Goal: Task Accomplishment & Management: Use online tool/utility

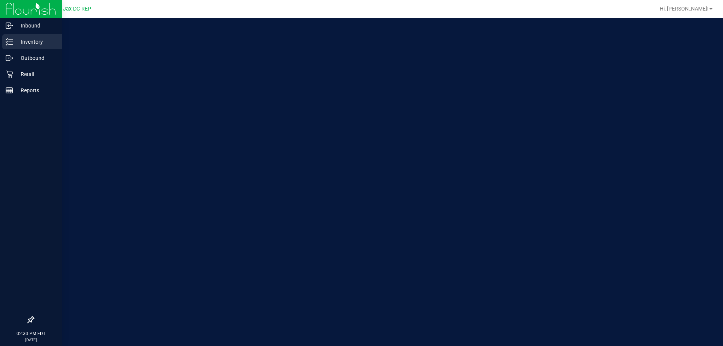
click at [15, 41] on p "Inventory" at bounding box center [35, 41] width 45 height 9
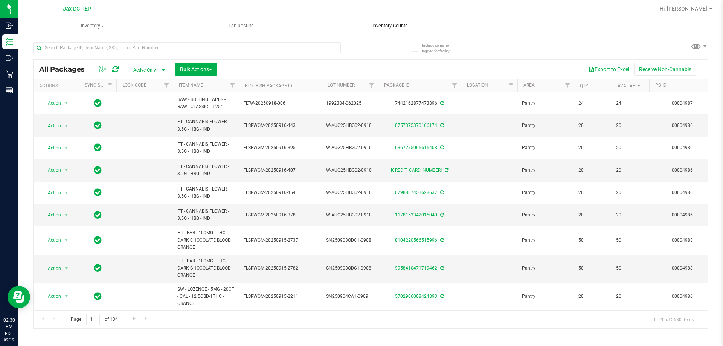
click at [392, 23] on span "Inventory Counts" at bounding box center [390, 26] width 56 height 7
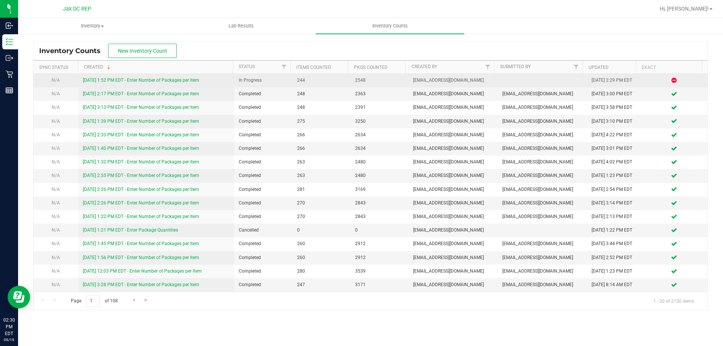
click at [171, 82] on link "[DATE] 1:52 PM EDT - Enter Number of Packages per Item" at bounding box center [141, 80] width 116 height 5
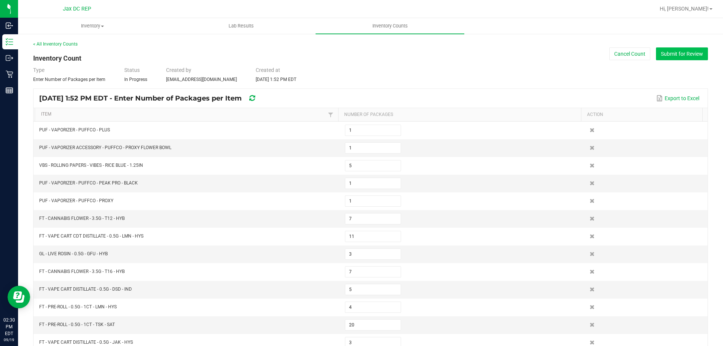
click at [667, 48] on button "Submit for Review" at bounding box center [682, 53] width 52 height 13
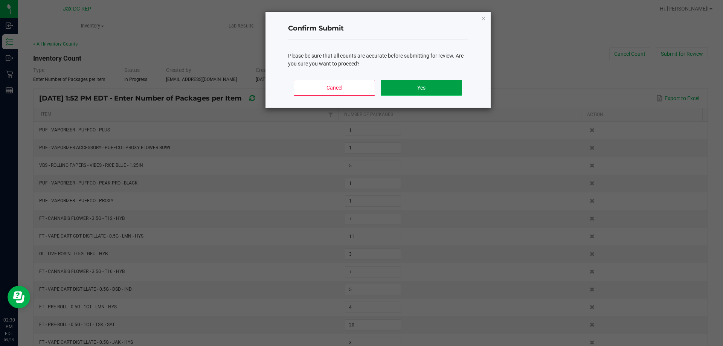
click at [430, 87] on button "Yes" at bounding box center [421, 88] width 81 height 16
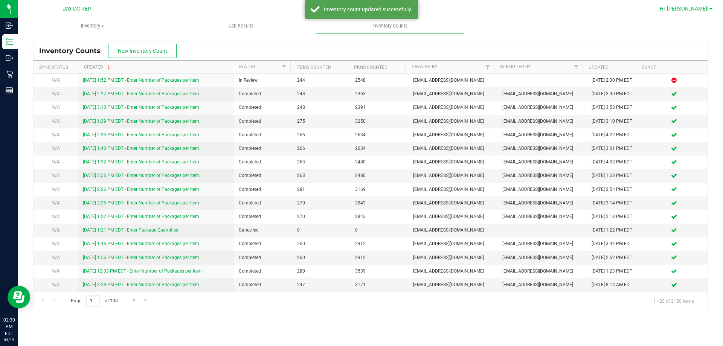
click at [702, 7] on span "Hi, [PERSON_NAME]!" at bounding box center [684, 9] width 49 height 6
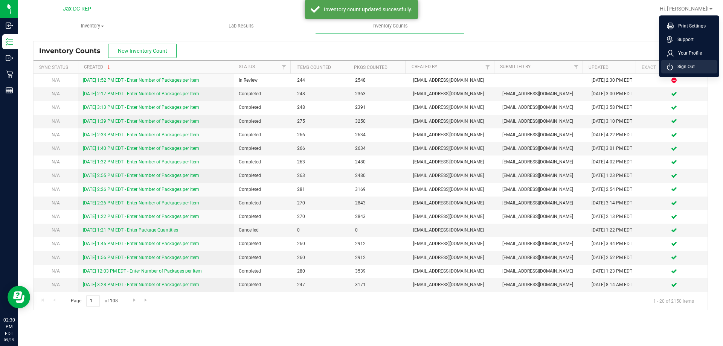
click at [687, 70] on span "Sign Out" at bounding box center [684, 67] width 22 height 8
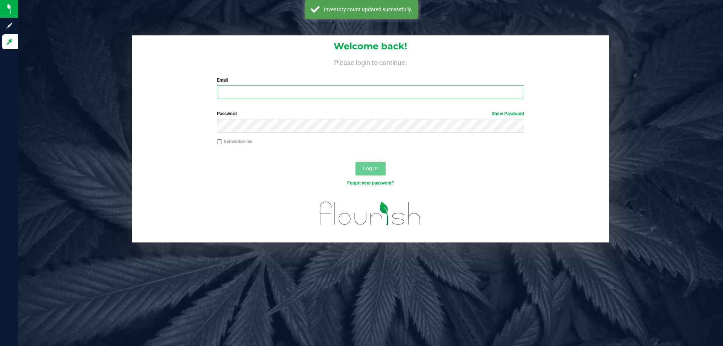
click at [382, 94] on input "Email" at bounding box center [370, 92] width 307 height 14
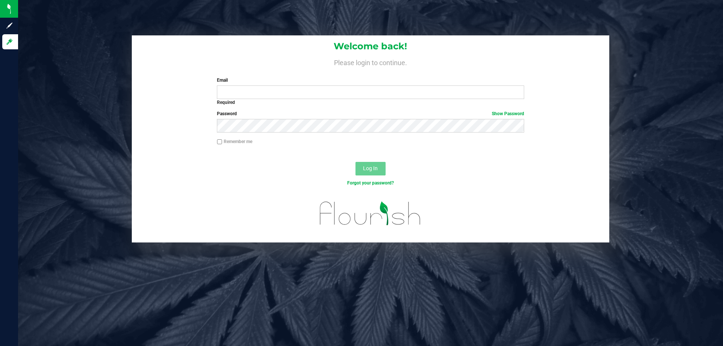
drag, startPoint x: 328, startPoint y: 112, endPoint x: 254, endPoint y: 84, distance: 78.7
click at [254, 84] on div "Email Required Please format your email correctly." at bounding box center [370, 88] width 318 height 22
click at [254, 98] on input "Email" at bounding box center [370, 92] width 307 height 14
type input "[EMAIL_ADDRESS][DOMAIN_NAME]"
click at [355, 162] on button "Log In" at bounding box center [370, 169] width 30 height 14
